Goal: Task Accomplishment & Management: Use online tool/utility

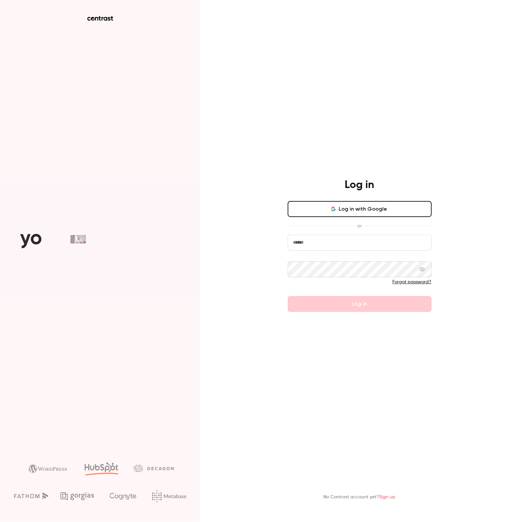
type input "**********"
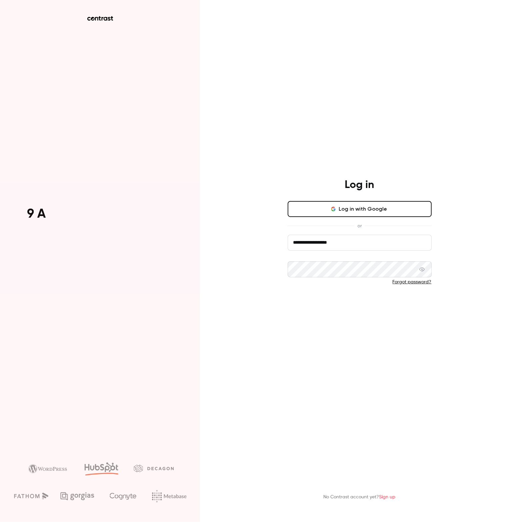
click at [374, 307] on button "Log in" at bounding box center [360, 304] width 144 height 16
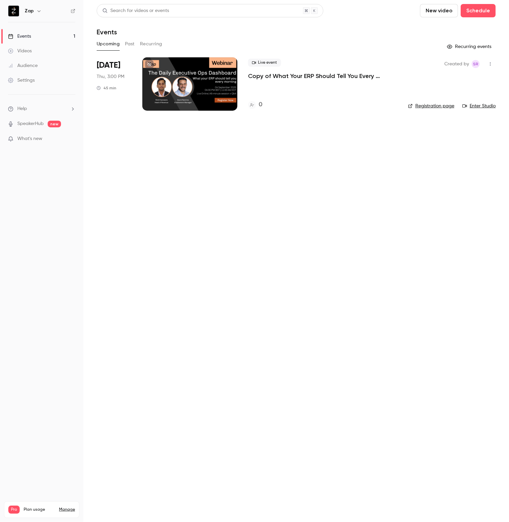
click at [342, 75] on p "Copy of What Your ERP Should Tell You Every Morning" at bounding box center [322, 76] width 149 height 8
